Goal: Find specific page/section: Find specific page/section

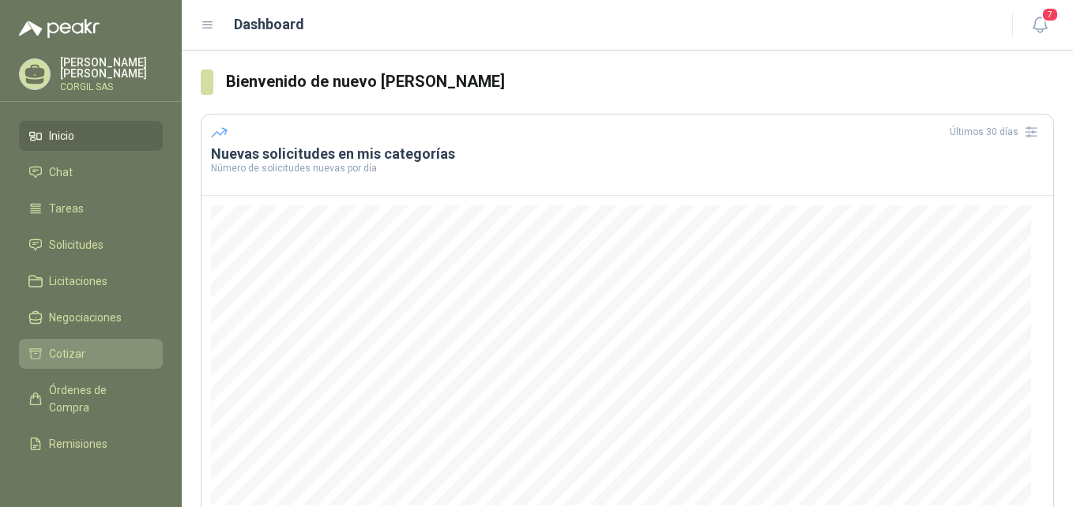
click at [72, 357] on span "Cotizar" at bounding box center [67, 353] width 36 height 17
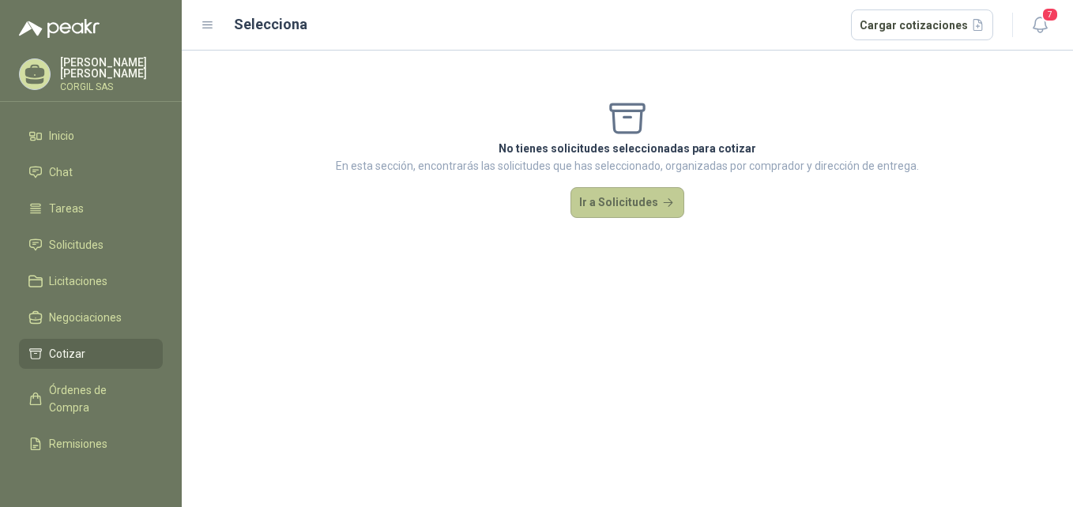
click at [630, 204] on button "Ir a Solicitudes" at bounding box center [627, 203] width 114 height 32
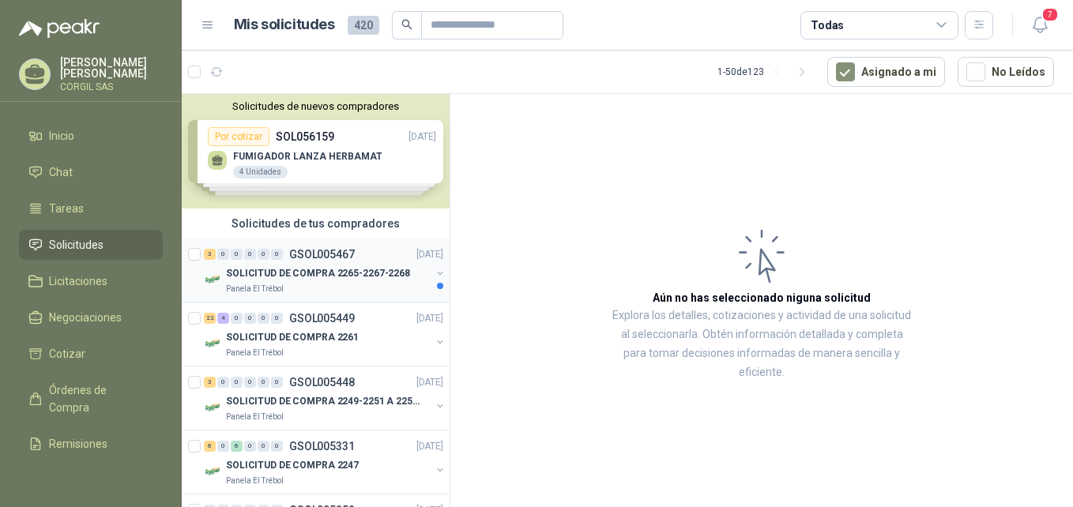
click at [299, 256] on p "GSOL005467" at bounding box center [322, 254] width 66 height 11
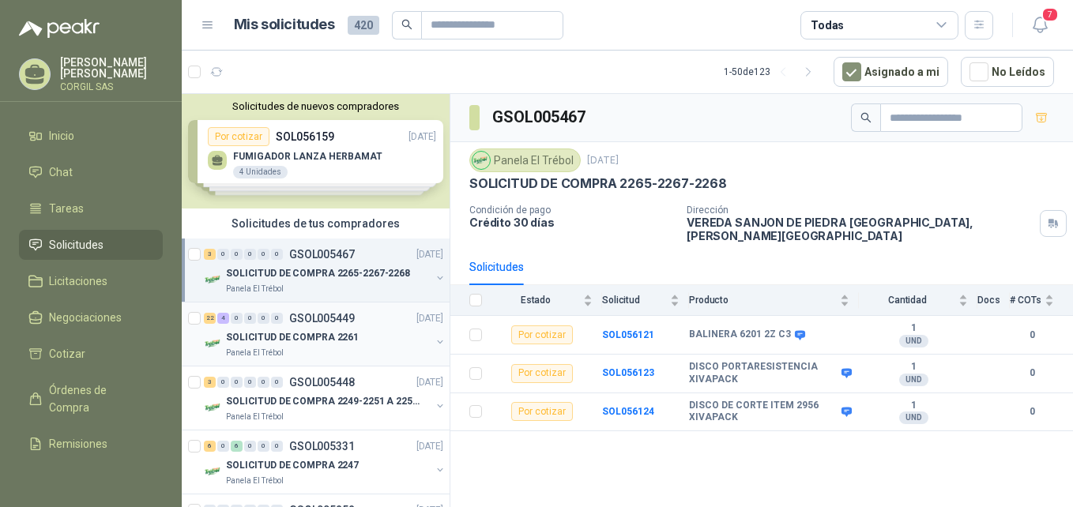
click at [254, 323] on div "0" at bounding box center [250, 318] width 12 height 11
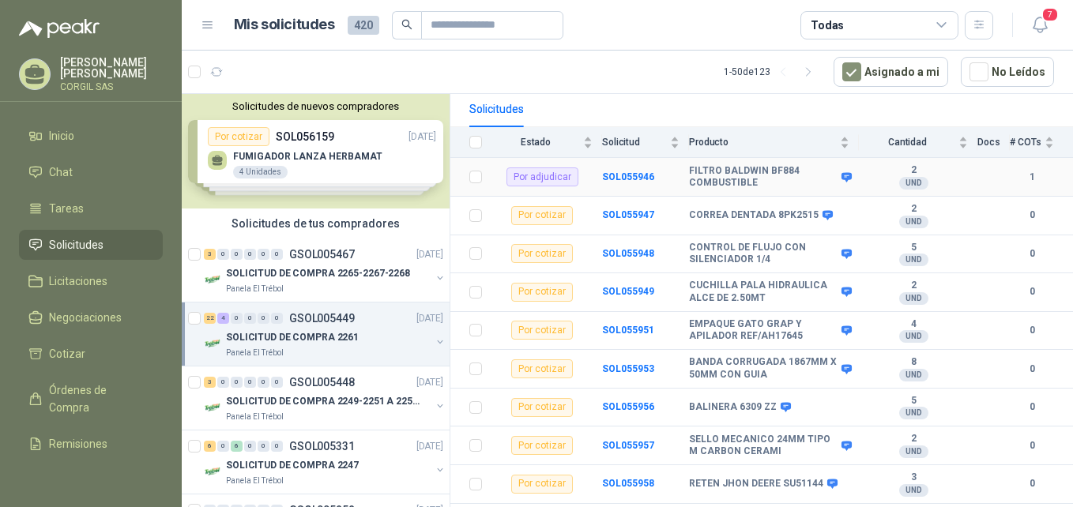
scroll to position [237, 0]
